Goal: Task Accomplishment & Management: Manage account settings

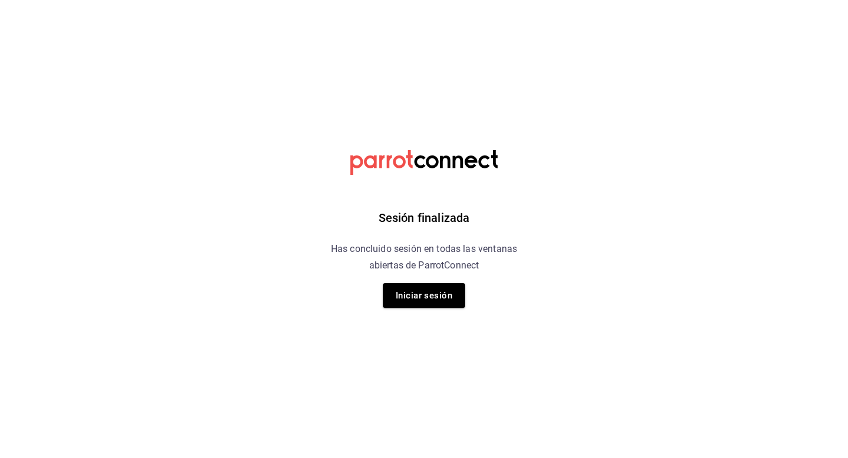
click at [441, 281] on div "Sesión finalizada Has concluido sesión en todas las ventanas abiertas de Parrot…" at bounding box center [423, 229] width 297 height 458
click at [441, 297] on button "Iniciar sesión" at bounding box center [424, 295] width 82 height 25
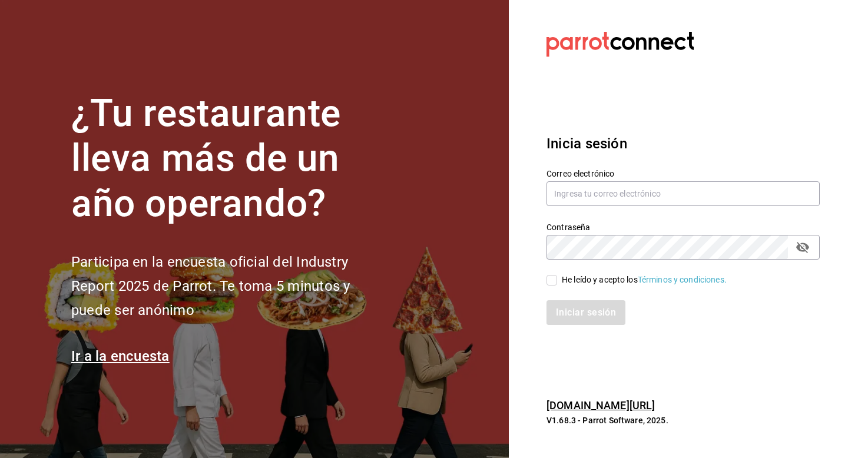
click at [575, 207] on div "Correo electrónico" at bounding box center [682, 187] width 273 height 39
click at [577, 193] on input "text" at bounding box center [682, 193] width 273 height 25
type input "veroyun72@gmail.com"
click at [551, 281] on input "He leído y acepto los Términos y condiciones." at bounding box center [551, 280] width 11 height 11
checkbox input "true"
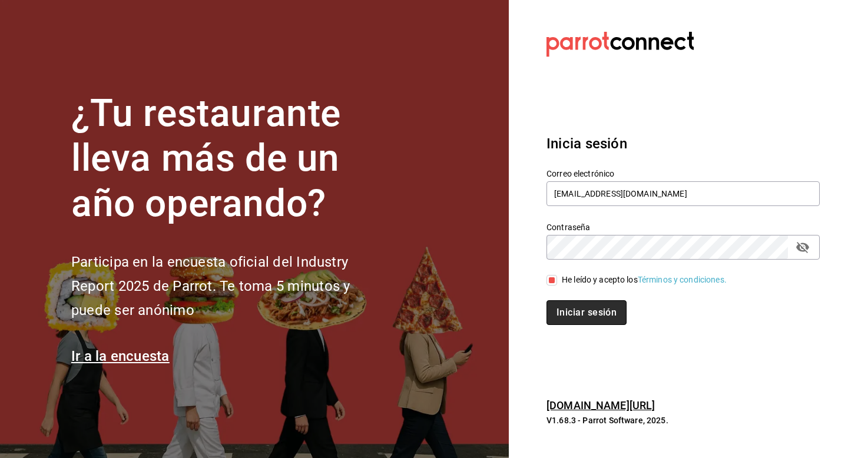
click at [563, 311] on button "Iniciar sesión" at bounding box center [586, 312] width 80 height 25
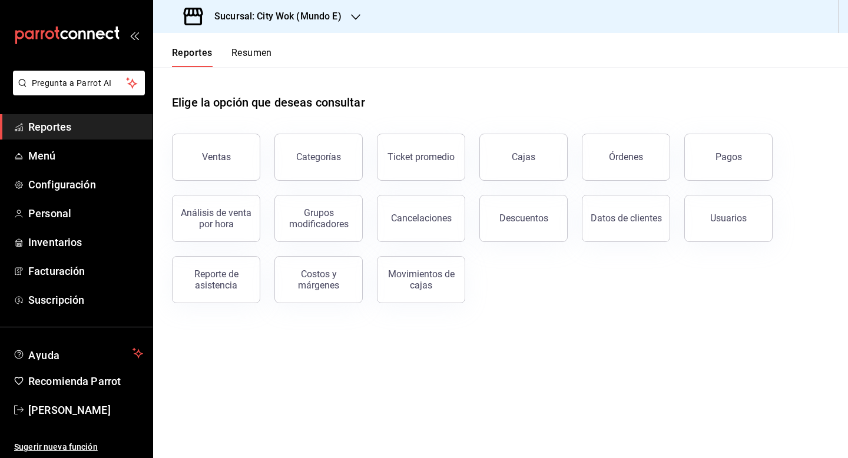
click at [253, 44] on div "Reportes Resumen" at bounding box center [212, 50] width 119 height 34
click at [252, 54] on button "Resumen" at bounding box center [251, 57] width 41 height 20
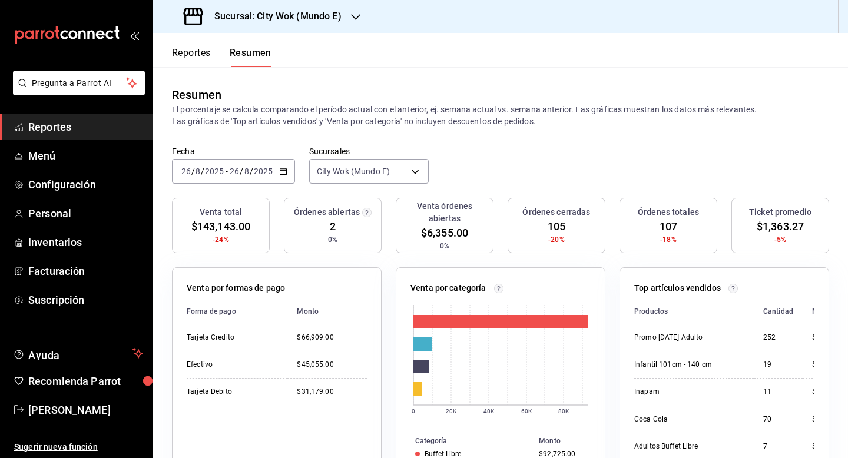
click at [324, 25] on div "Sucursal: City Wok (Mundo E)" at bounding box center [263, 16] width 203 height 33
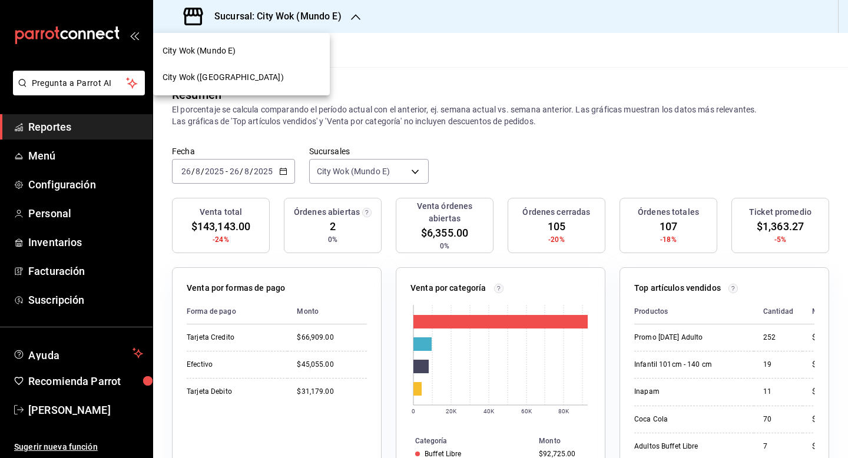
click at [297, 85] on div "City Wok ([GEOGRAPHIC_DATA])" at bounding box center [241, 77] width 177 height 26
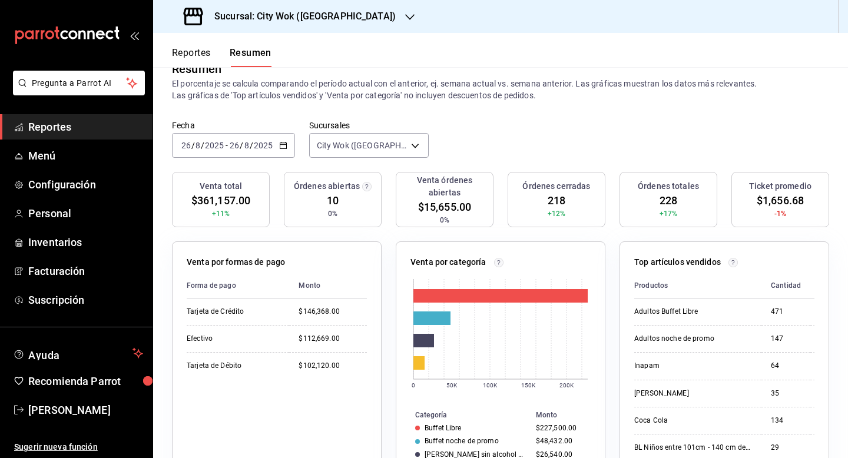
scroll to position [40, 0]
